Goal: Navigation & Orientation: Find specific page/section

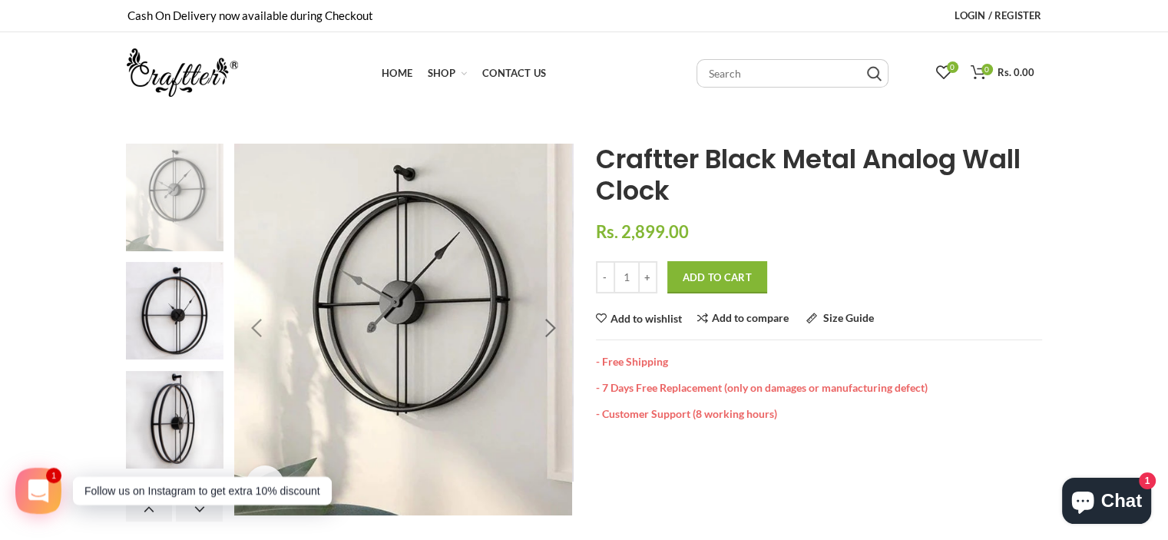
click at [555, 335] on div at bounding box center [550, 329] width 38 height 38
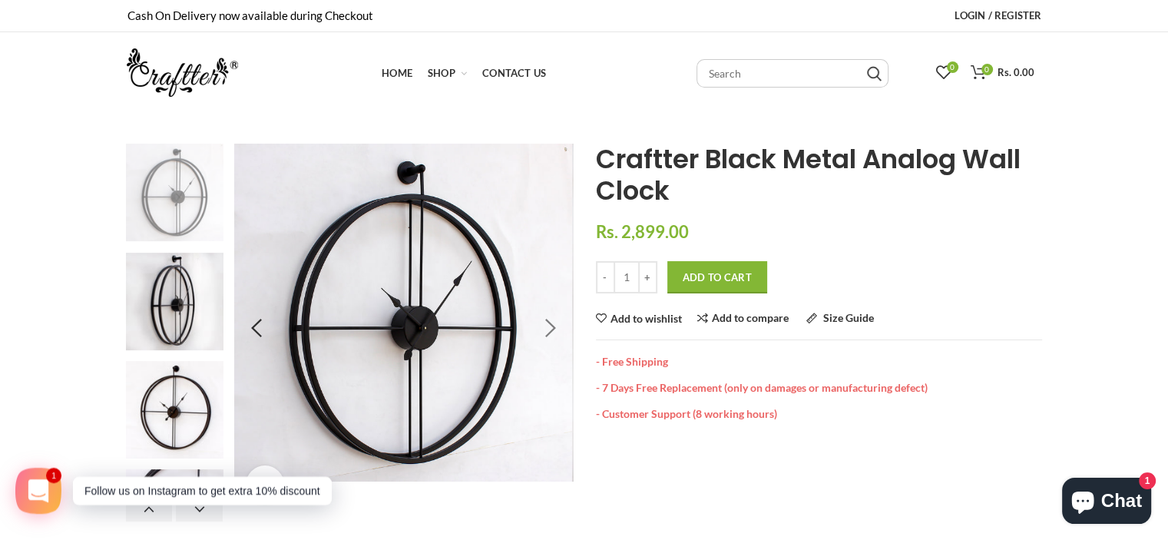
click at [554, 335] on div at bounding box center [550, 329] width 38 height 38
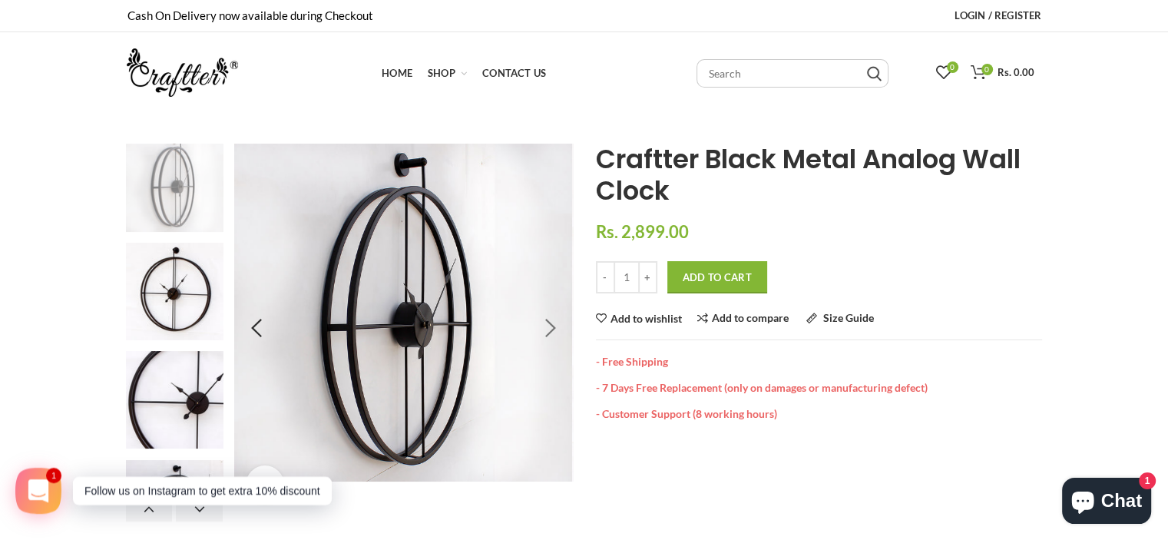
click at [555, 334] on div at bounding box center [550, 329] width 38 height 38
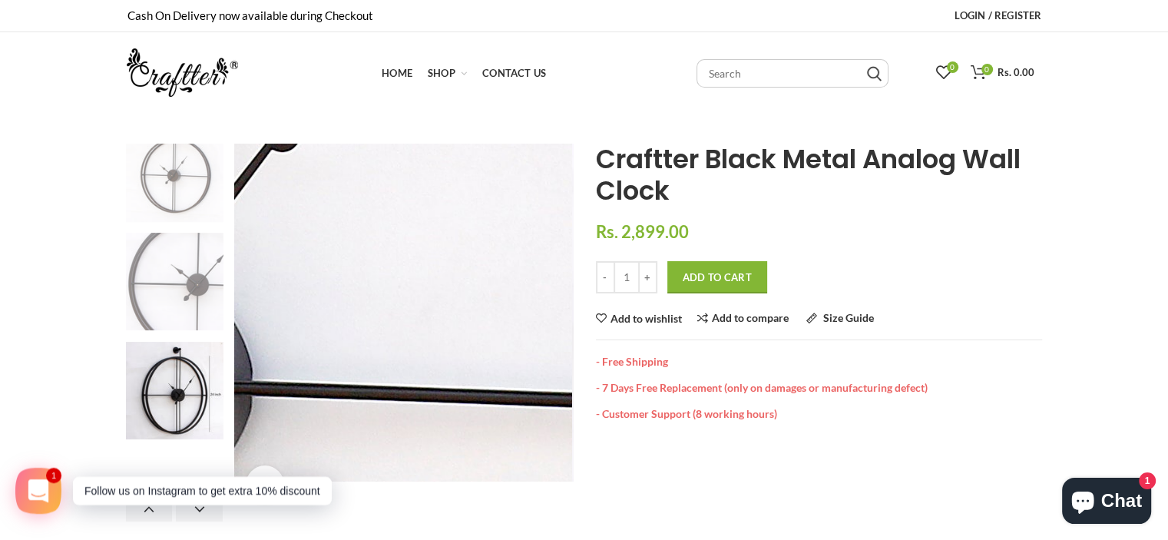
drag, startPoint x: 461, startPoint y: 307, endPoint x: 170, endPoint y: 260, distance: 294.8
click at [170, 260] on img at bounding box center [175, 282] width 98 height 98
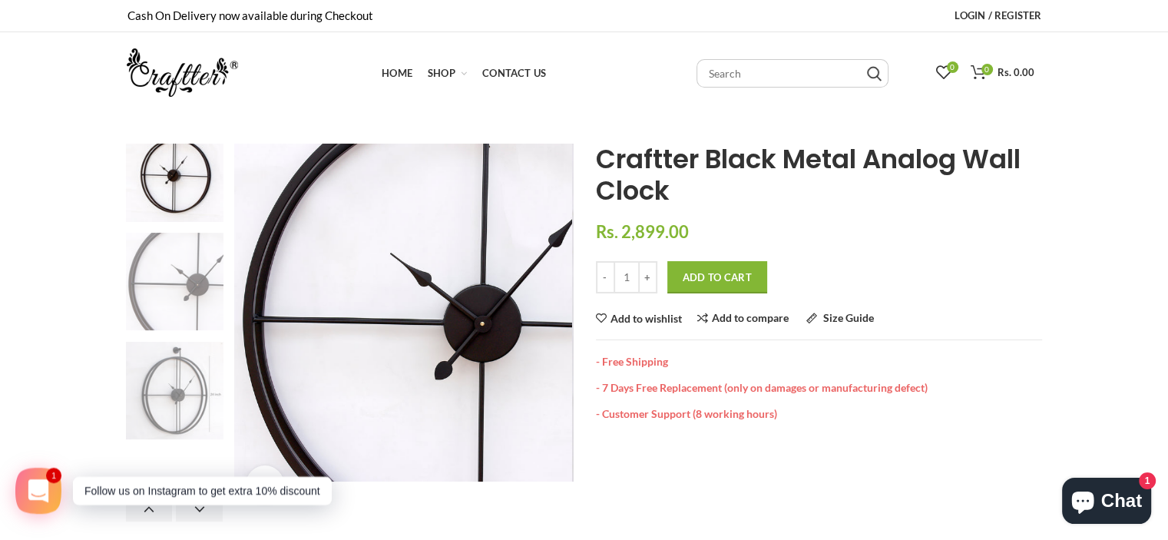
click at [151, 409] on img at bounding box center [175, 391] width 98 height 98
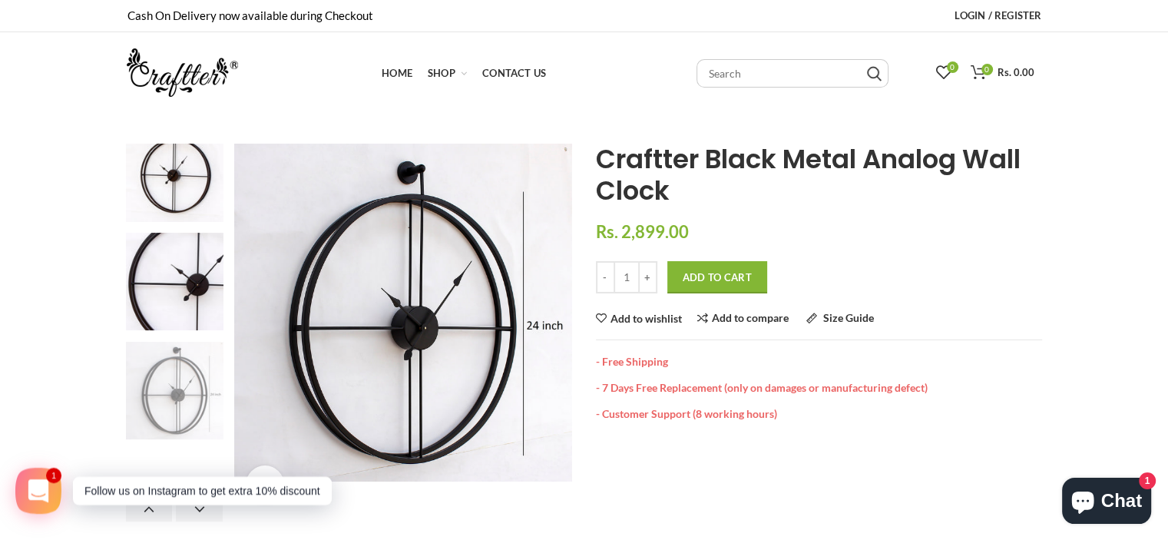
click at [1048, 333] on div "Home Craftter Black Metal Analog Wall Clock Craftter Black Metal Analog Wall Cl…" at bounding box center [819, 333] width 469 height 378
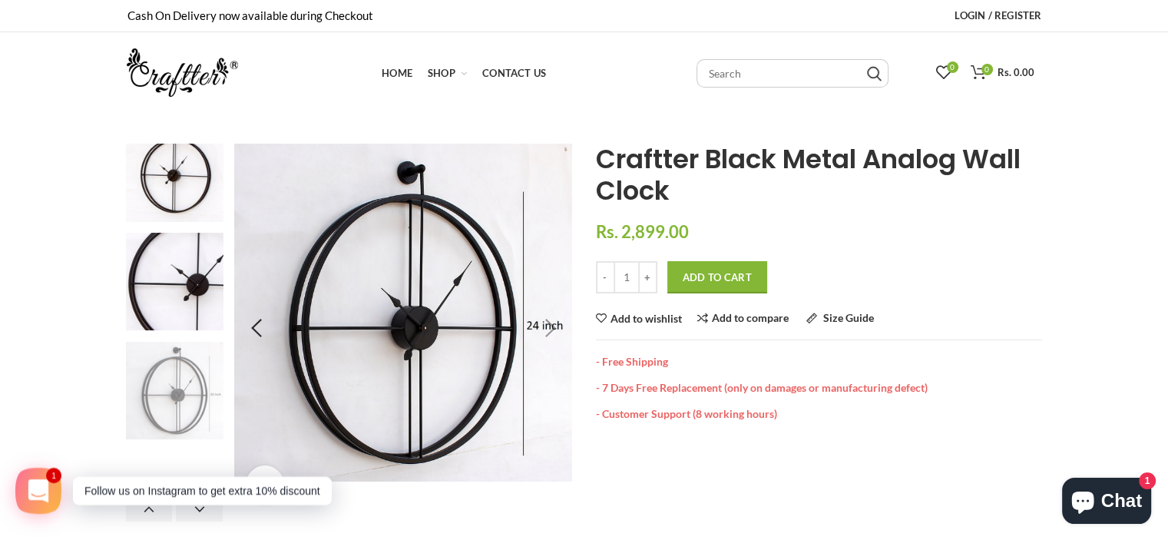
click at [549, 326] on div at bounding box center [550, 329] width 38 height 38
click at [147, 154] on img at bounding box center [175, 173] width 98 height 98
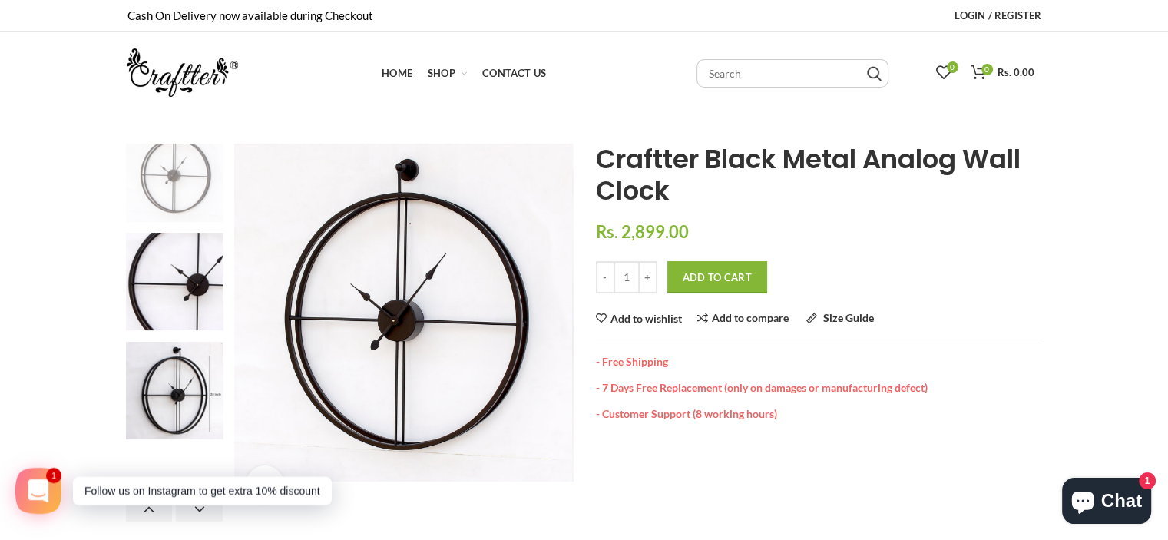
click at [190, 199] on img at bounding box center [175, 173] width 98 height 98
click at [202, 81] on img at bounding box center [182, 72] width 111 height 48
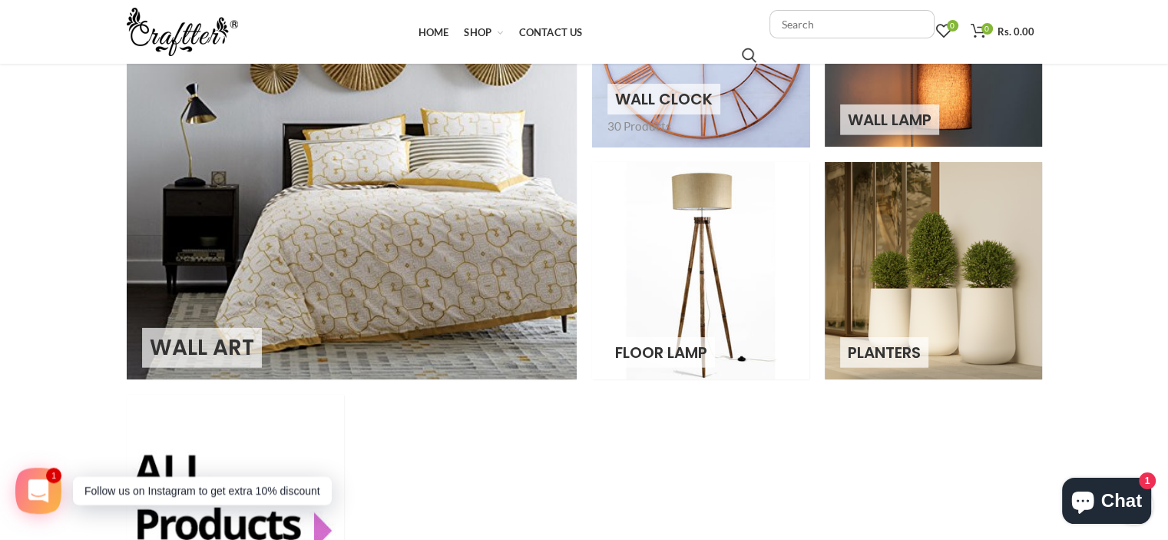
scroll to position [131, 0]
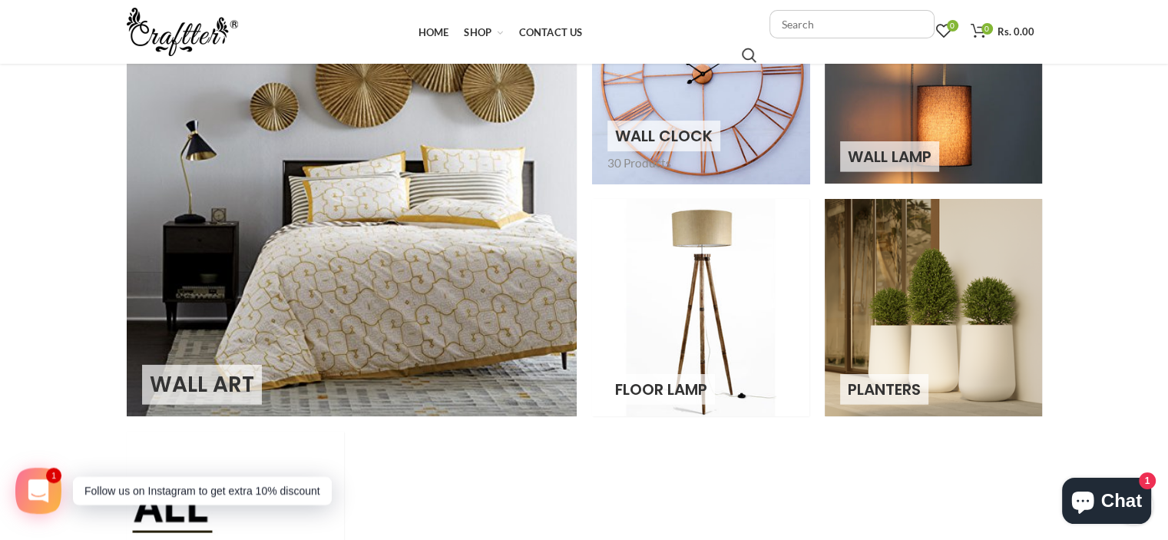
click at [703, 131] on link at bounding box center [700, 74] width 217 height 217
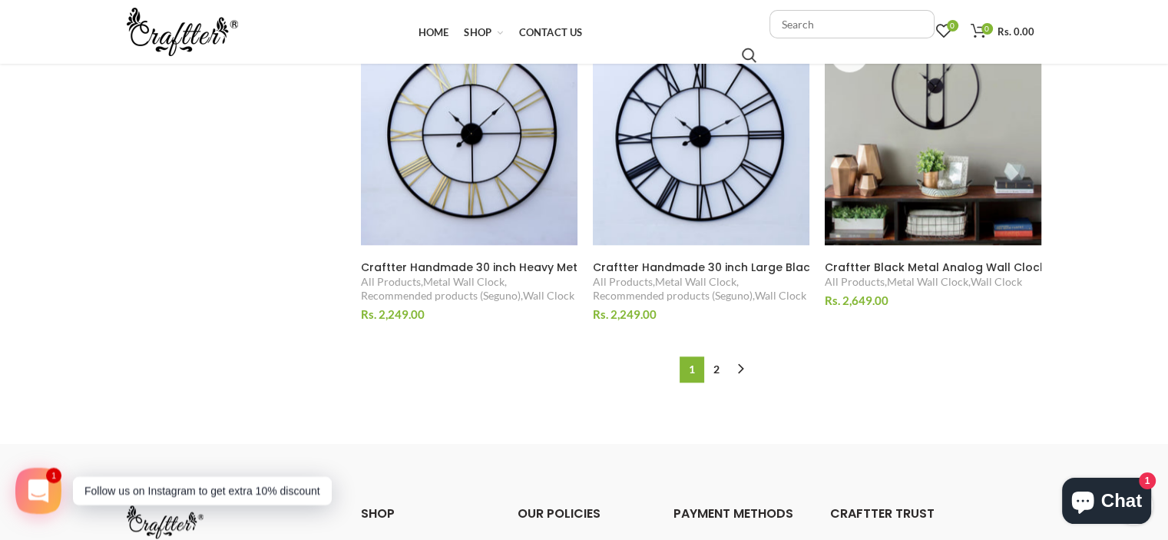
scroll to position [1698, 0]
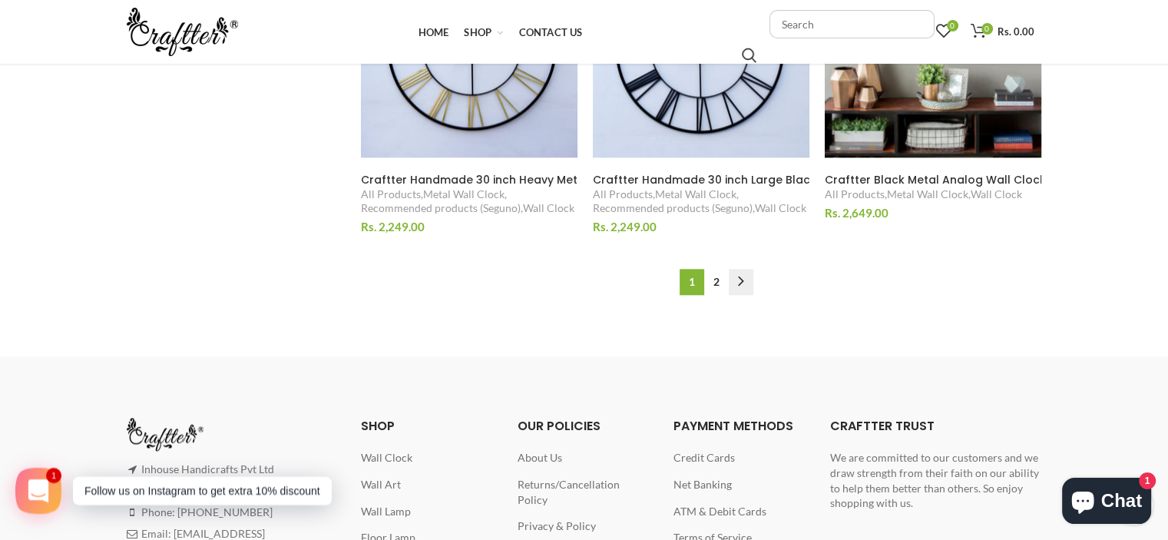
click at [737, 277] on link "→" at bounding box center [741, 282] width 25 height 26
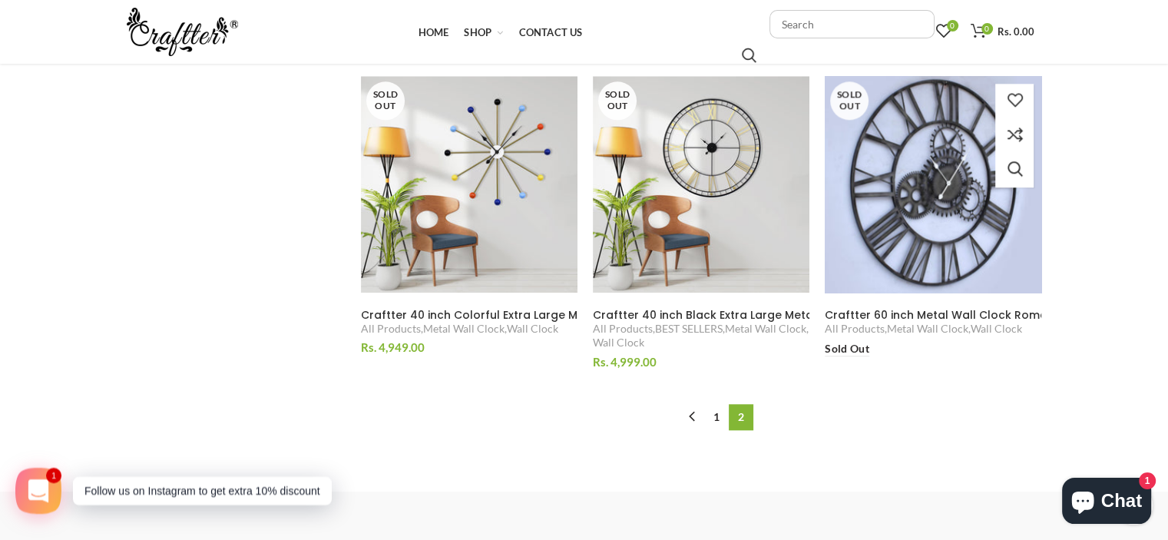
scroll to position [1584, 0]
